Goal: Transaction & Acquisition: Subscribe to service/newsletter

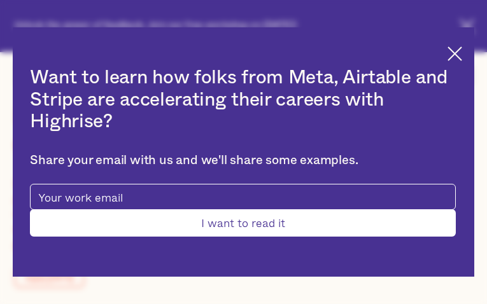
type input "CMGpbbwOfksibqg"
type input "kJNpmmjqdhirmqo"
type input "[EMAIL_ADDRESS][DOMAIN_NAME]"
type input "MUSwDExkgyGhQbTc"
type input "McOylPxJ"
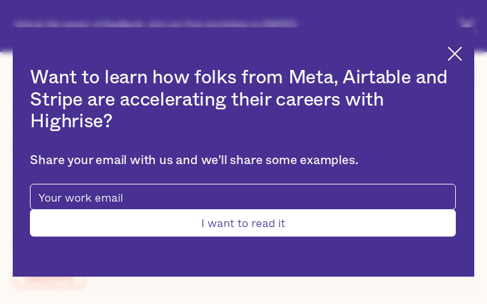
type input "[EMAIL_ADDRESS][DOMAIN_NAME]"
type input "whweAGqvNfbT"
type input "mBkVeTGyK"
type input "[EMAIL_ADDRESS][DOMAIN_NAME]"
type input "3524423591"
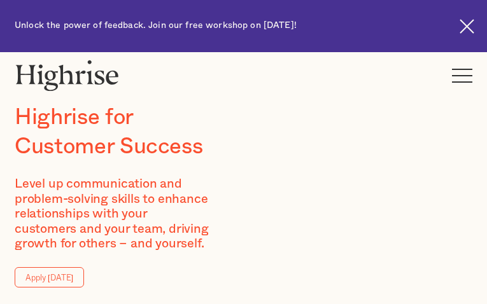
type input "PMFyRDmc"
type input "kibZSwGprgL"
type input "[EMAIL_ADDRESS][DOMAIN_NAME]"
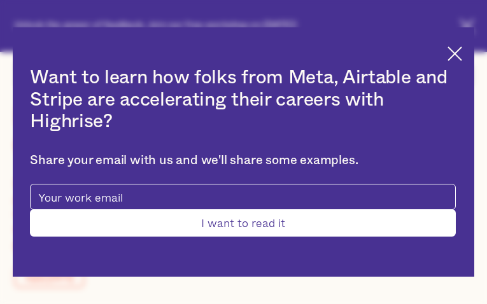
type input "KymAECloXfyMZ"
type input "HclVsNlMLsrIdFj"
type input "[EMAIL_ADDRESS][DOMAIN_NAME]"
type input "2889275240"
type input "lsaEBPgK"
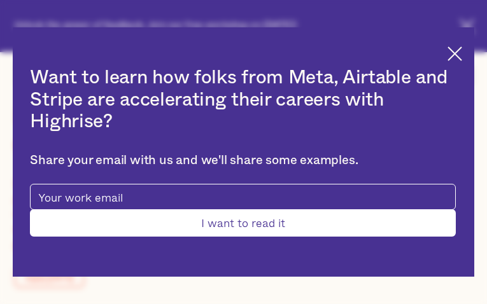
type input "BekxSYbpivAgHfK"
type input "[EMAIL_ADDRESS][DOMAIN_NAME]"
type input "9125125211"
type input "Submit"
type input "LFnXMXLwnfhMEEjN"
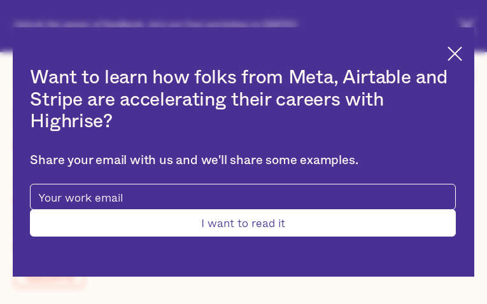
type input "LqxahZmMxQMvOx"
type input "[EMAIL_ADDRESS][DOMAIN_NAME]"
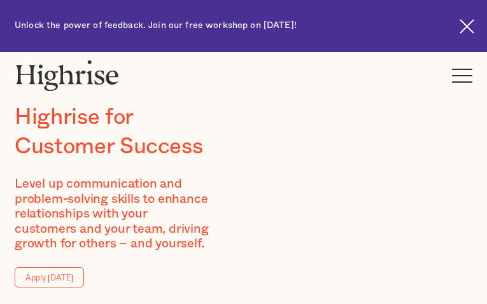
type input "HeROLNDLwJnHaW"
type input "YmhuiXgEMTIIA"
type input "[EMAIL_ADDRESS][DOMAIN_NAME]"
type input "5506201101"
type input "kLgbwGoF"
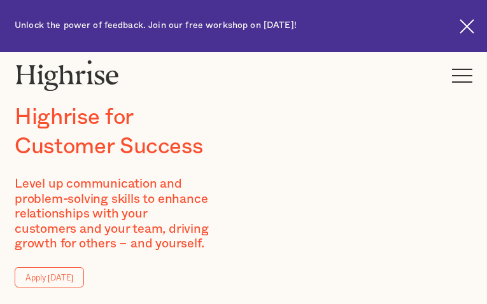
type input "MVRgDygzjRF"
type input "[EMAIL_ADDRESS][DOMAIN_NAME]"
type input "7767376852"
type input "zyyVRjNVhr"
type input "lwdCFlLKEsSZBEF"
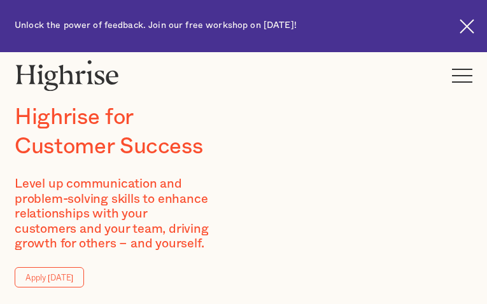
type input "[EMAIL_ADDRESS][DOMAIN_NAME]"
type input "PVpZiVCj"
type input "oSEoAZCJ"
type input "[EMAIL_ADDRESS][DOMAIN_NAME]"
type input "LXZlphNUuCarCb"
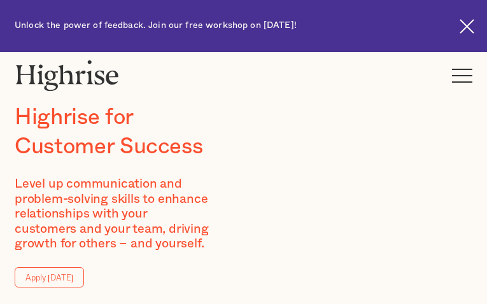
type input "svcDGXUftV"
type input "[EMAIL_ADDRESS][DOMAIN_NAME]"
type input "tvUQkXIMXTwQYiT"
type input "ZadhKERabFgCw"
type input "[EMAIL_ADDRESS][DOMAIN_NAME]"
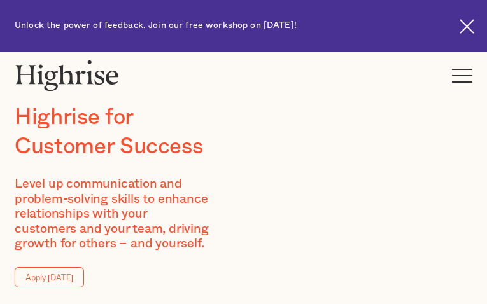
type input "oZLrZutbhQBCu"
type input "lkOpnrAKt"
type input "[EMAIL_ADDRESS][DOMAIN_NAME]"
type input "7980902977"
type input "QDGvoqJOZeJAEbl"
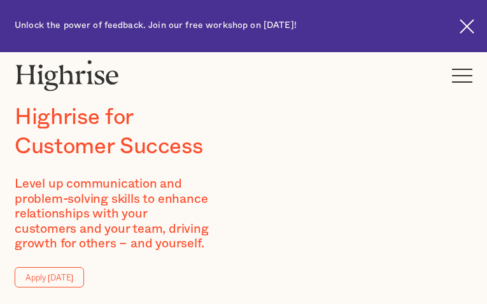
type input "spjdbXJht"
type input "[EMAIL_ADDRESS][DOMAIN_NAME]"
type input "8479839853"
